Goal: Task Accomplishment & Management: Complete application form

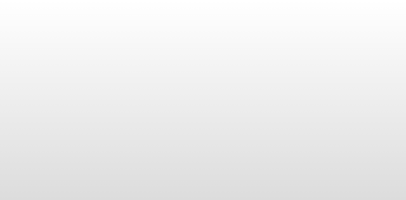
click at [320, 87] on body at bounding box center [203, 100] width 406 height 200
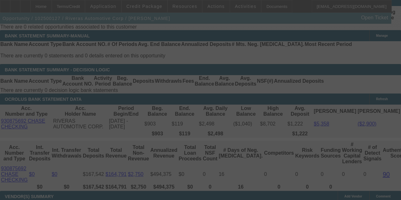
scroll to position [1112, 0]
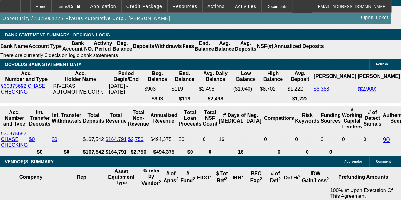
select select "0"
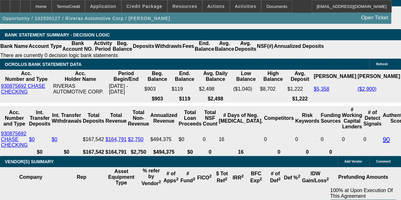
select select "0"
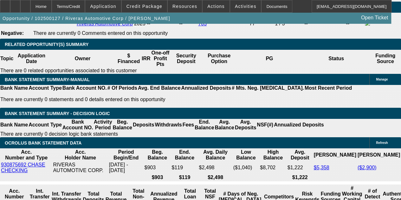
scroll to position [1206, 0]
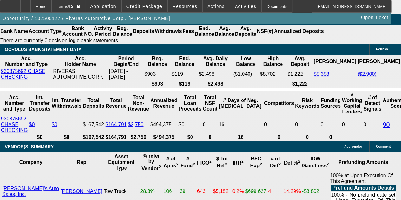
select select "1"
select select "2"
select select "6"
select select "1"
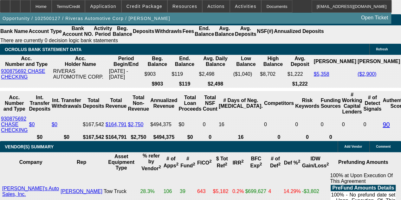
select select "6"
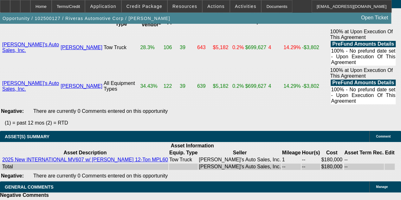
scroll to position [1302, 0]
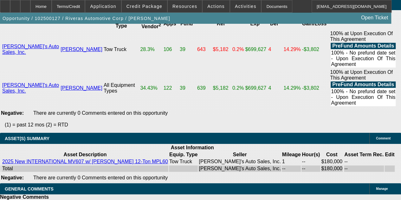
drag, startPoint x: 121, startPoint y: 71, endPoint x: 136, endPoint y: 69, distance: 14.8
type input "UNKNOWN"
type input "9.8"
type input "$3,316.53"
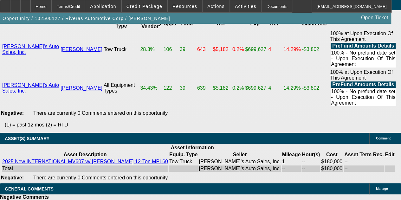
type input "9.8"
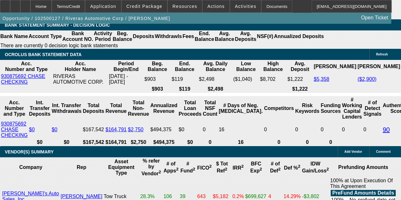
scroll to position [1142, 0]
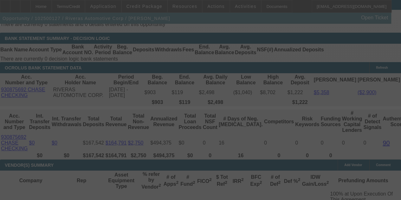
select select "0"
select select "2"
select select "0"
select select "6"
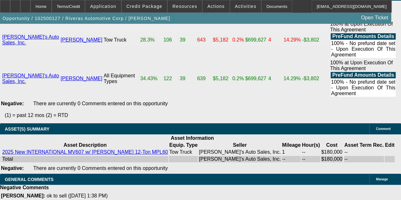
scroll to position [1310, 0]
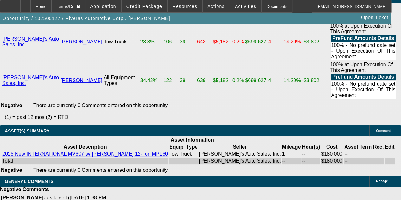
drag, startPoint x: 78, startPoint y: 63, endPoint x: 107, endPoint y: 61, distance: 29.2
type input "3319."
type input "UNKNOWN"
type input "9.8"
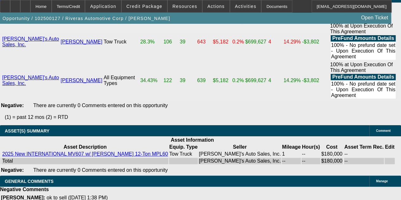
type input "3319.34"
type input "9.8"
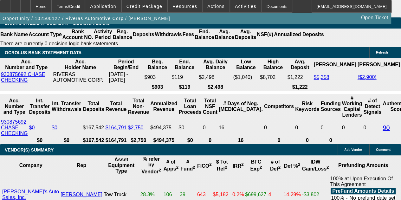
scroll to position [1119, 0]
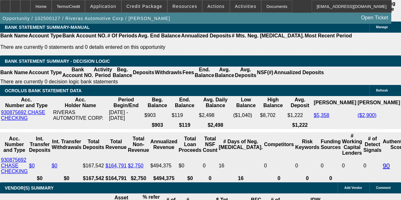
type input "$3,319.34"
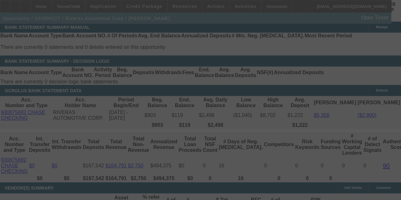
select select "0"
select select "2"
select select "0"
select select "6"
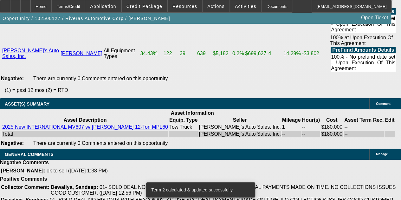
scroll to position [1340, 0]
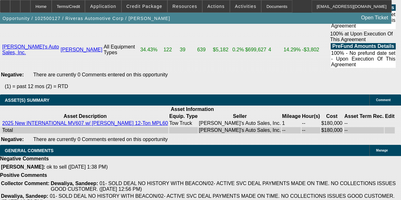
drag, startPoint x: 75, startPoint y: 33, endPoint x: 119, endPoint y: 34, distance: 44.1
type input "33"
type input "UNKNOWN"
type input "$332.00"
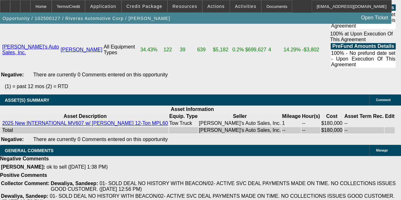
type input "9.8"
type input "$3,244.60"
type input "9.85"
type input "$3,321.05"
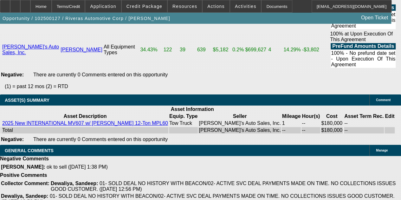
type input "9.85"
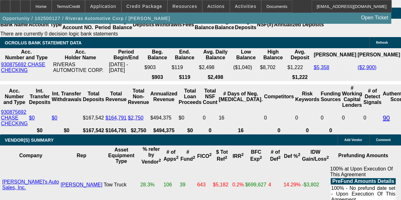
scroll to position [1165, 0]
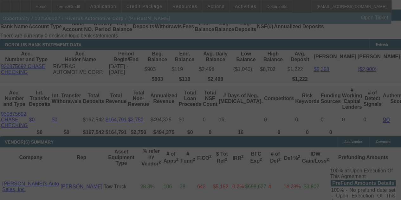
select select "0"
select select "2"
select select "0"
select select "6"
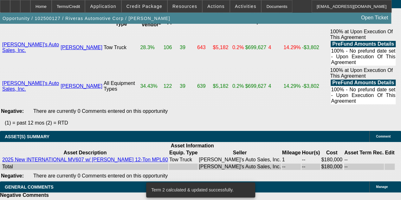
scroll to position [1312, 0]
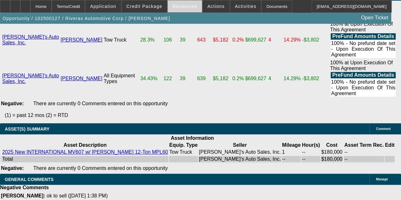
click at [190, 11] on span at bounding box center [185, 6] width 34 height 15
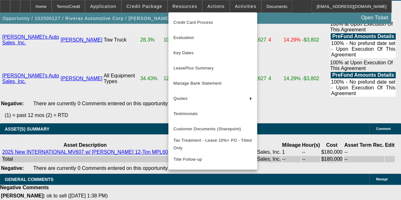
click at [212, 7] on div at bounding box center [200, 100] width 401 height 200
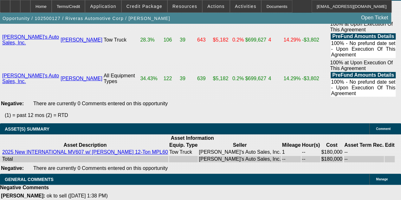
click at [212, 7] on span "Actions" at bounding box center [215, 6] width 17 height 5
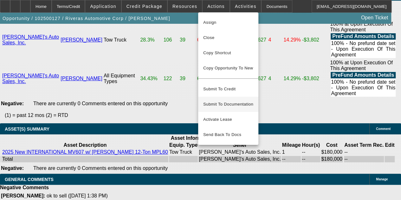
click at [231, 101] on span "Submit To Documentation" at bounding box center [228, 105] width 50 height 8
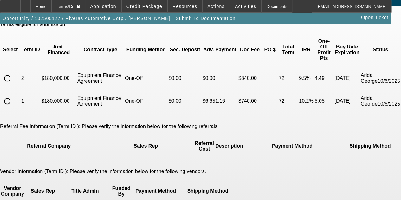
scroll to position [30, 0]
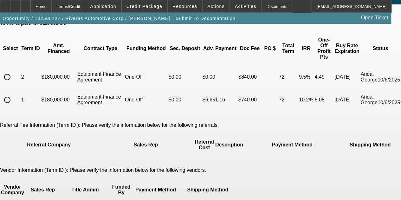
click at [14, 71] on input "radio" at bounding box center [7, 77] width 13 height 13
radio input "true"
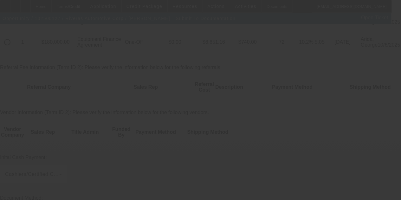
scroll to position [88, 0]
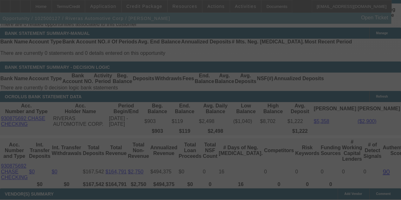
scroll to position [1074, 0]
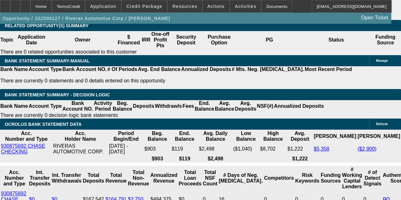
select select "0"
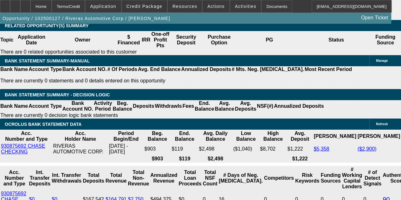
select select "0"
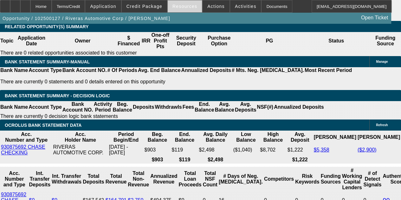
select select "1"
select select "2"
select select "6"
select select "1"
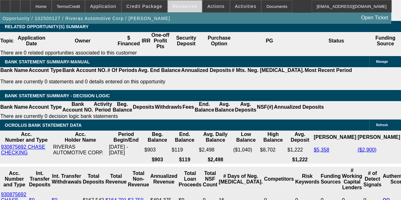
select select "6"
click at [212, 6] on span "Actions" at bounding box center [215, 6] width 17 height 5
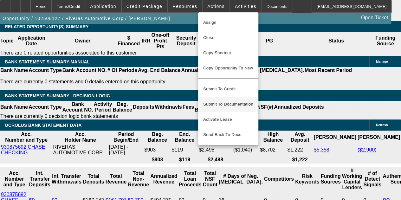
click at [222, 101] on span "Submit To Documentation" at bounding box center [228, 105] width 50 height 8
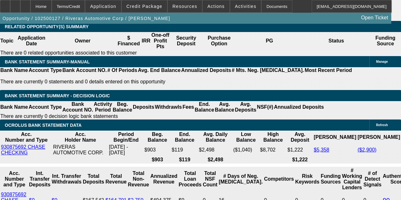
scroll to position [1150, 0]
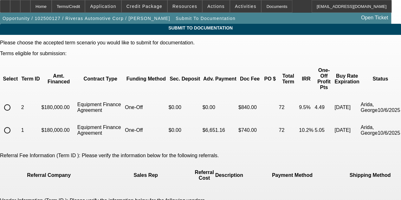
click at [14, 101] on input "radio" at bounding box center [7, 107] width 13 height 13
radio input "true"
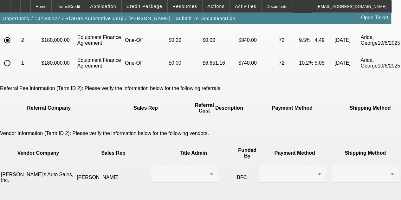
scroll to position [72, 0]
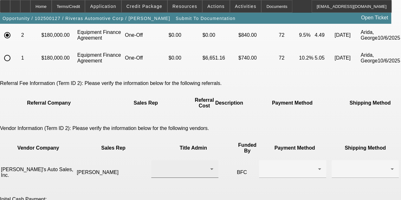
click at [179, 165] on div at bounding box center [183, 169] width 54 height 8
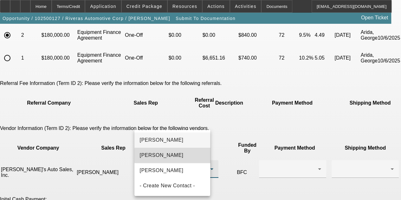
click at [174, 156] on span "[PERSON_NAME]" at bounding box center [162, 156] width 44 height 8
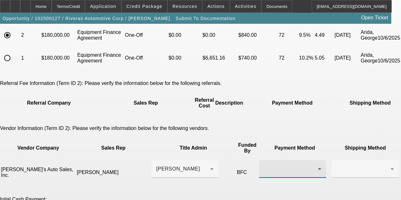
click at [264, 165] on div at bounding box center [291, 169] width 54 height 8
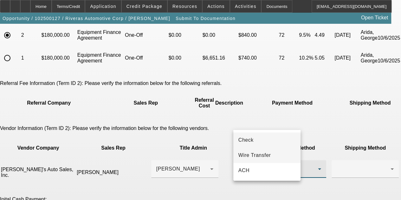
click at [247, 151] on mat-option "Wire Transfer" at bounding box center [266, 155] width 67 height 15
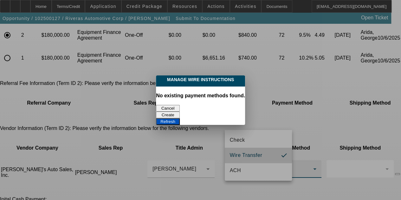
scroll to position [0, 0]
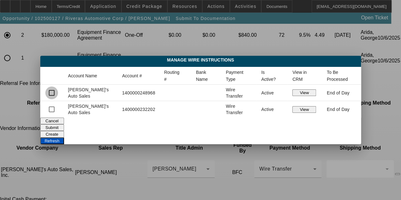
click at [58, 95] on input "checkbox" at bounding box center [51, 93] width 13 height 13
checkbox input "true"
click at [64, 124] on button "Submit" at bounding box center [52, 127] width 24 height 7
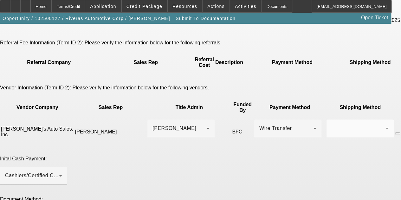
scroll to position [128, 0]
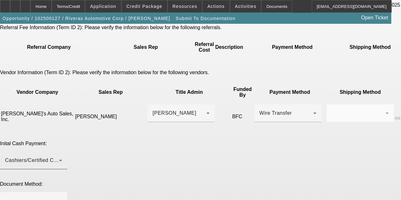
click at [62, 152] on div "Cashiers/Certified Check" at bounding box center [33, 161] width 57 height 18
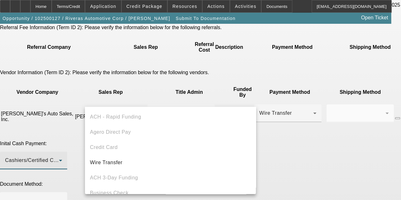
scroll to position [22, 0]
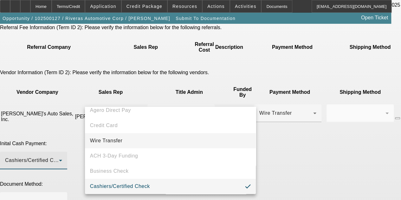
click at [129, 142] on mat-option "Wire Transfer" at bounding box center [170, 140] width 171 height 15
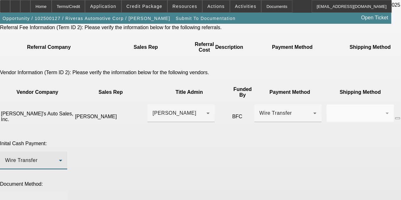
click at [59, 197] on div at bounding box center [32, 201] width 54 height 8
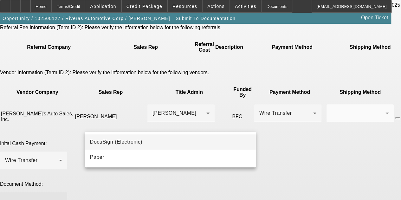
click at [121, 138] on span "DocuSign (Electronic)" at bounding box center [116, 142] width 52 height 8
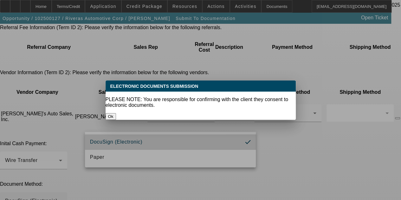
scroll to position [0, 0]
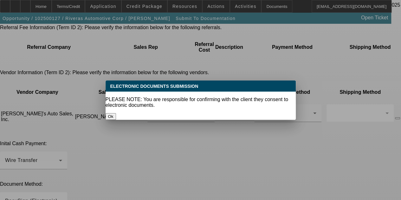
click at [116, 113] on button "Ok" at bounding box center [111, 116] width 10 height 7
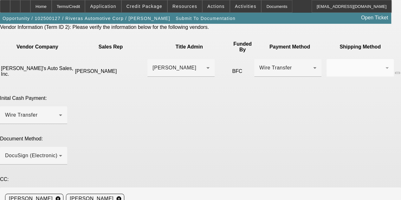
scroll to position [200, 0]
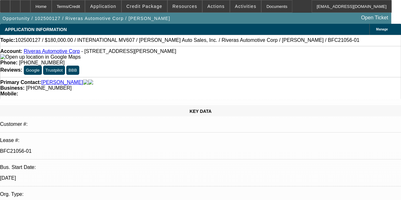
select select "0"
select select "2"
select select "0"
select select "6"
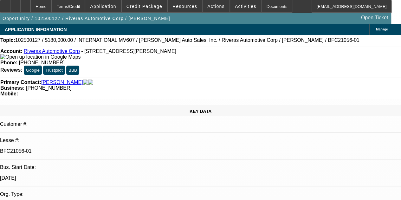
select select "0"
select select "6"
